Goal: Find specific page/section

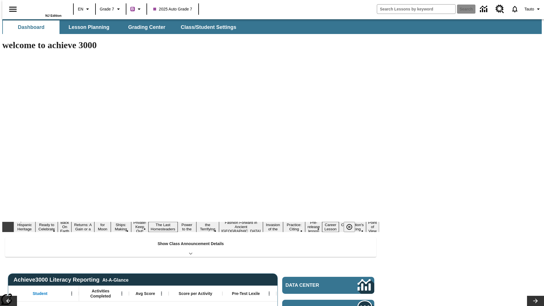
type input "-1"
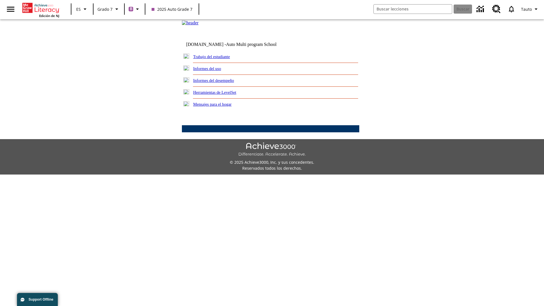
click at [218, 59] on link "Trabajo del estudiante" at bounding box center [211, 56] width 37 height 5
